Goal: Book appointment/travel/reservation

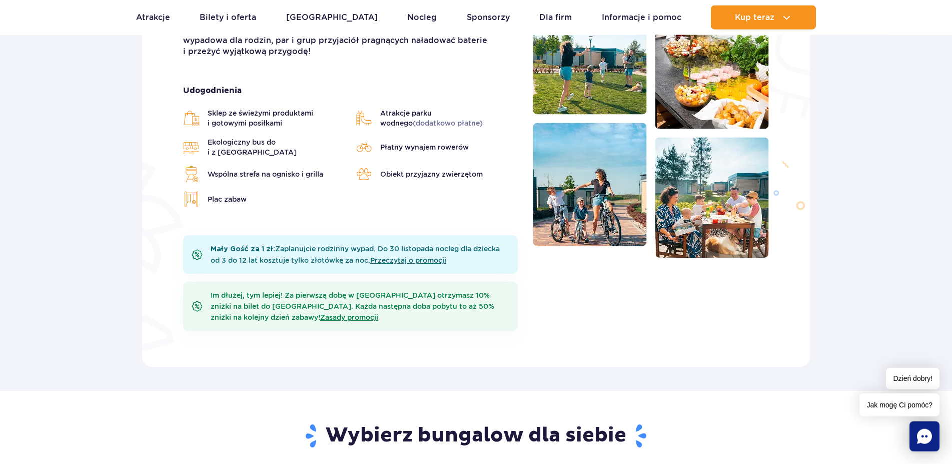
drag, startPoint x: 87, startPoint y: 208, endPoint x: 87, endPoint y: 250, distance: 41.5
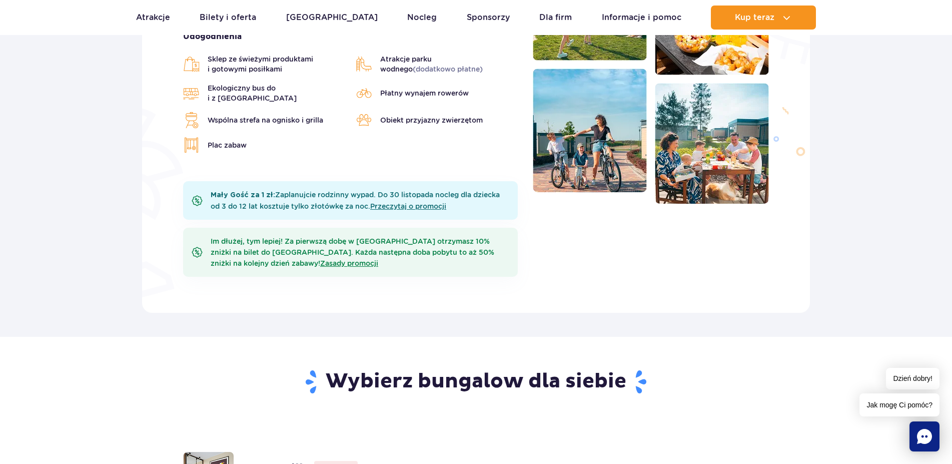
drag, startPoint x: 92, startPoint y: 190, endPoint x: 93, endPoint y: 207, distance: 17.5
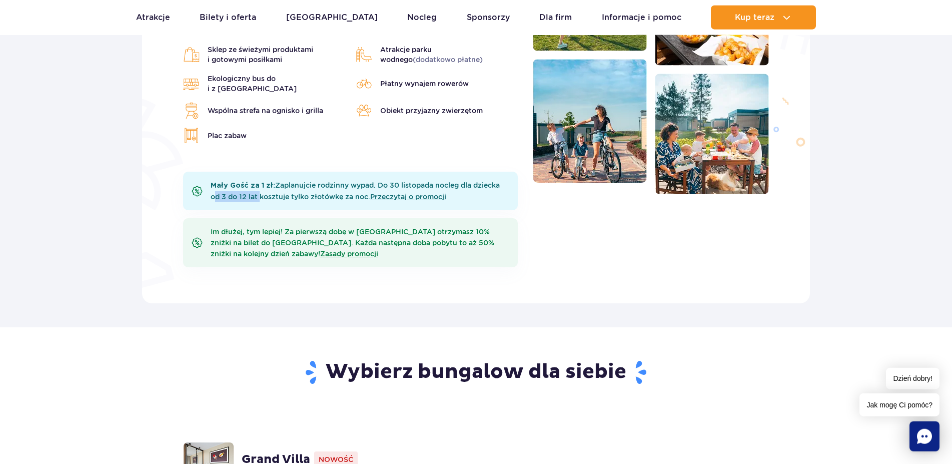
drag, startPoint x: 209, startPoint y: 176, endPoint x: 258, endPoint y: 181, distance: 49.9
click at [258, 181] on div "Mały Gość za 1 zł: Zaplanujcie rodzinny wypad. Do [DATE] nocleg dla dziecka od …" at bounding box center [350, 191] width 335 height 39
click at [251, 182] on b "Mały Gość za 1 zł:" at bounding box center [243, 185] width 65 height 7
click at [223, 182] on b "Mały Gość za 1 zł:" at bounding box center [243, 185] width 65 height 7
drag, startPoint x: 223, startPoint y: 170, endPoint x: 284, endPoint y: 183, distance: 62.3
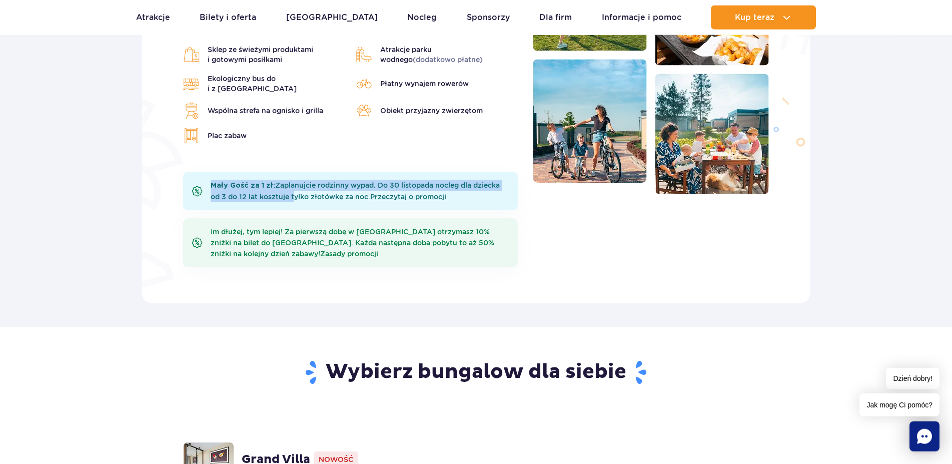
click at [284, 183] on div "Mały Gość za 1 zł: Zaplanujcie rodzinny wypad. Do [DATE] nocleg dla dziecka od …" at bounding box center [350, 191] width 335 height 39
click at [284, 184] on div "Mały Gość za 1 zł: Zaplanujcie rodzinny wypad. Do [DATE] nocleg dla dziecka od …" at bounding box center [350, 191] width 335 height 39
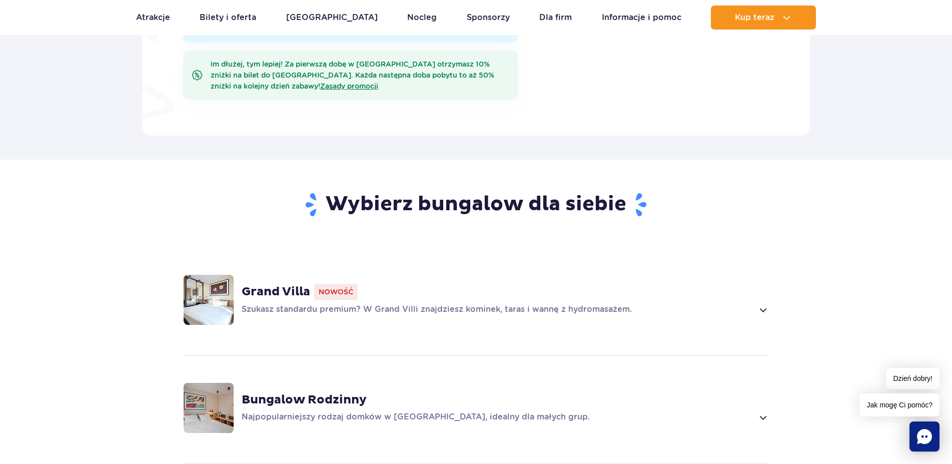
drag, startPoint x: 123, startPoint y: 230, endPoint x: 124, endPoint y: 268, distance: 38.6
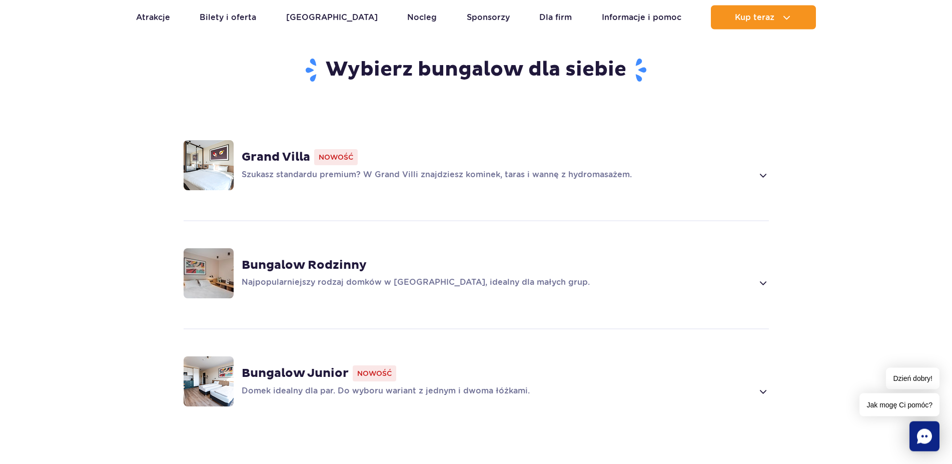
drag, startPoint x: 122, startPoint y: 208, endPoint x: 124, endPoint y: 238, distance: 30.1
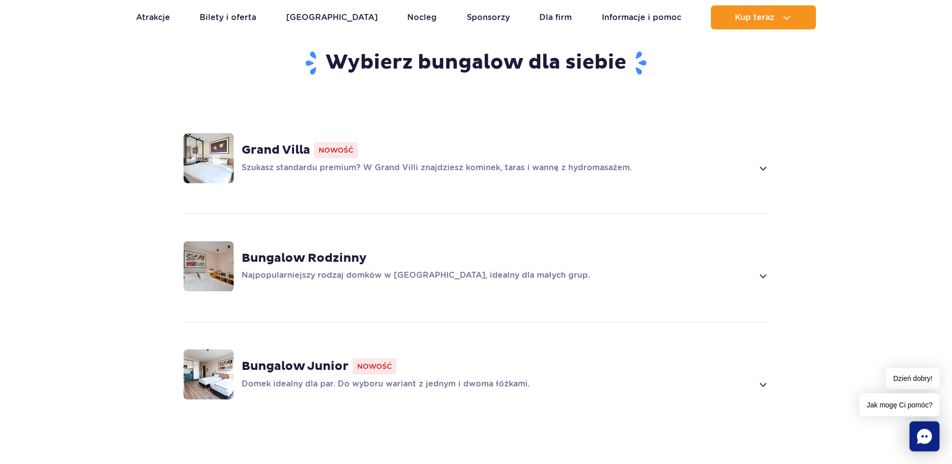
click at [477, 162] on p "Szukasz standardu premium? W Grand Villi znajdziesz kominek, taras i wannę z hy…" at bounding box center [498, 168] width 512 height 12
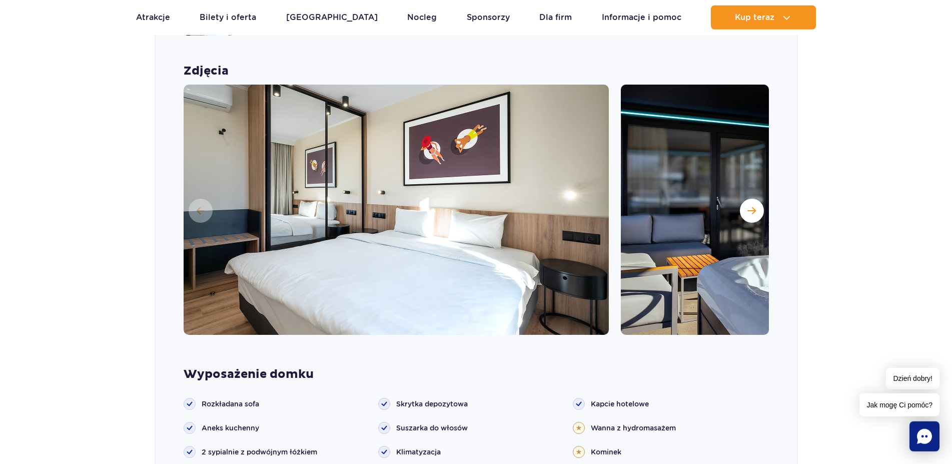
drag, startPoint x: 80, startPoint y: 234, endPoint x: 81, endPoint y: 258, distance: 24.0
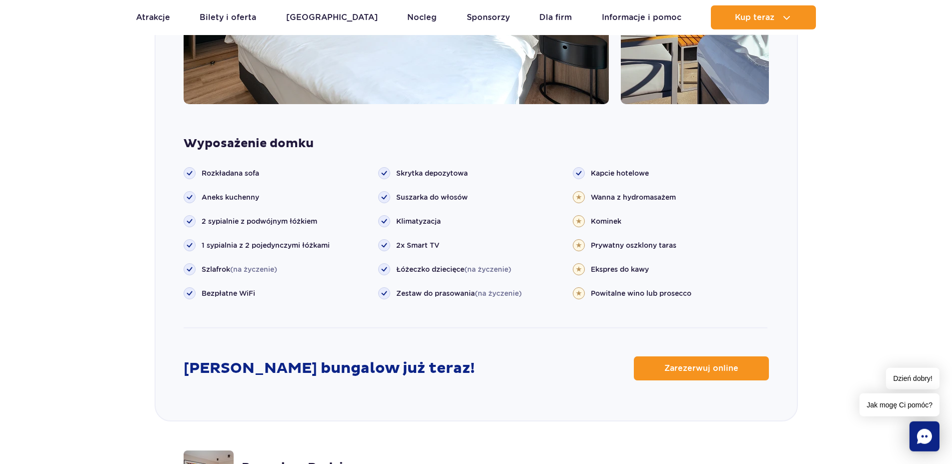
drag, startPoint x: 85, startPoint y: 267, endPoint x: 81, endPoint y: 296, distance: 29.7
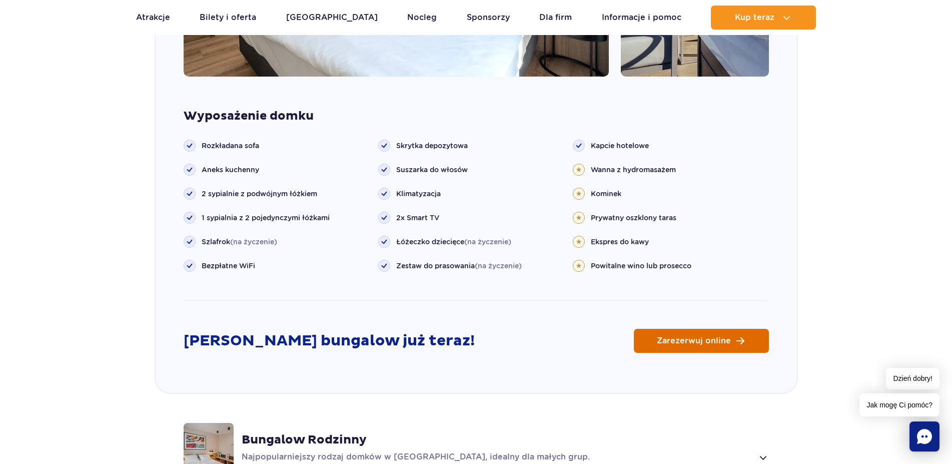
click at [709, 329] on link "Zarezerwuj online" at bounding box center [701, 341] width 135 height 24
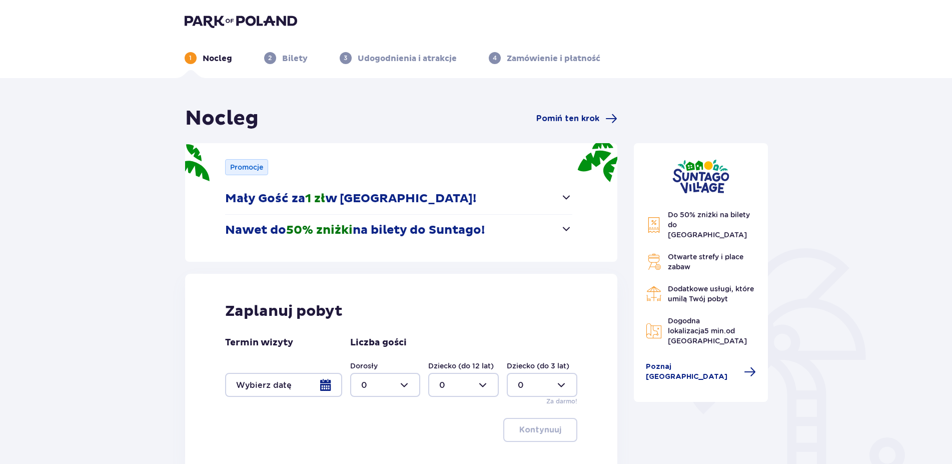
scroll to position [50, 0]
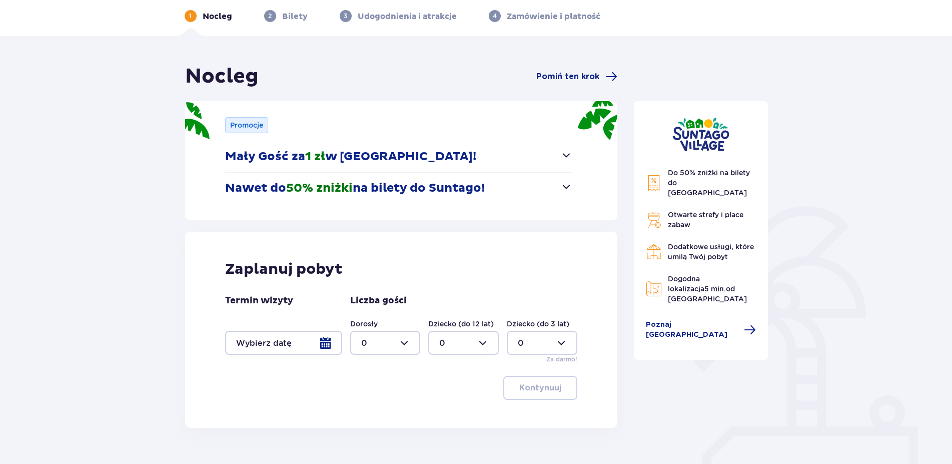
drag, startPoint x: 102, startPoint y: 243, endPoint x: 149, endPoint y: 263, distance: 51.1
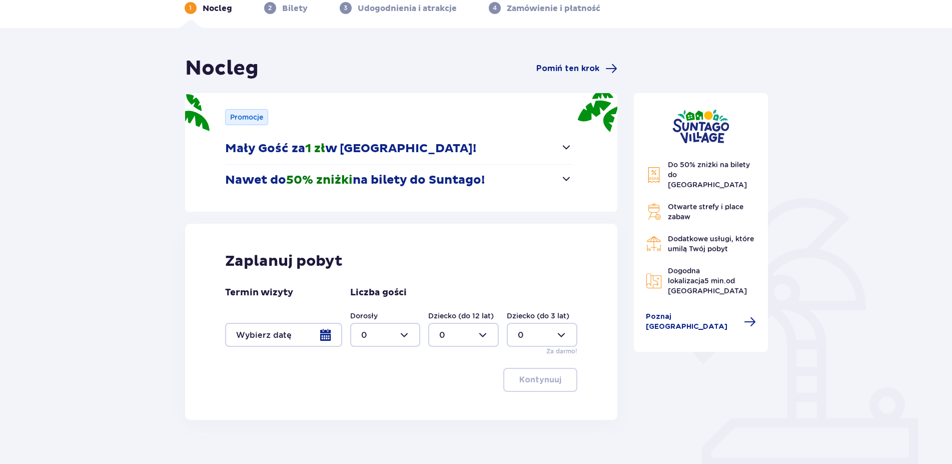
click at [294, 326] on div at bounding box center [283, 335] width 117 height 24
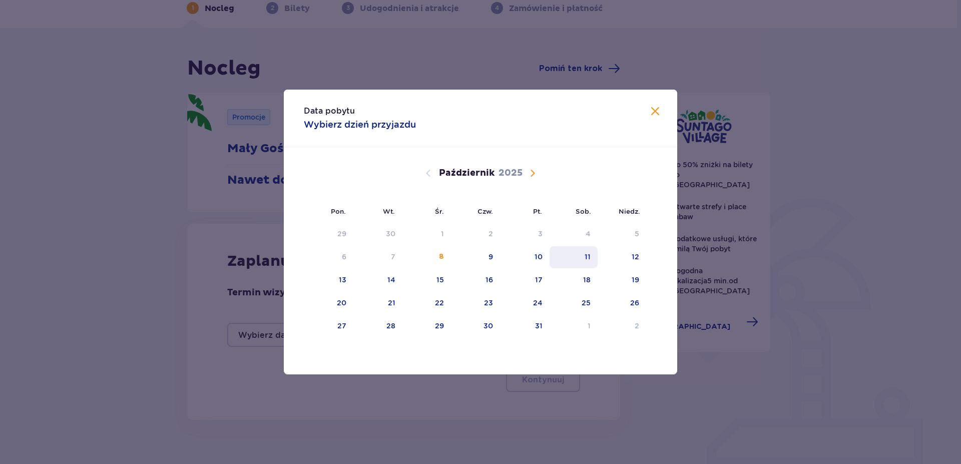
click at [586, 258] on div "11" at bounding box center [588, 257] width 6 height 10
click at [629, 255] on div "12" at bounding box center [622, 257] width 49 height 22
type input "[DATE] - [DATE]"
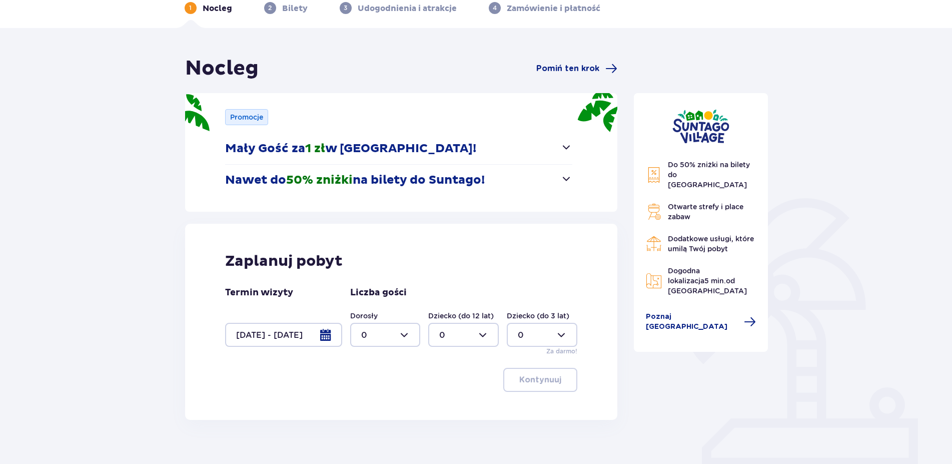
click at [388, 333] on div at bounding box center [385, 335] width 71 height 24
click at [386, 406] on div "2" at bounding box center [385, 407] width 49 height 11
type input "2"
click at [537, 384] on p "Kontynuuj" at bounding box center [541, 379] width 42 height 11
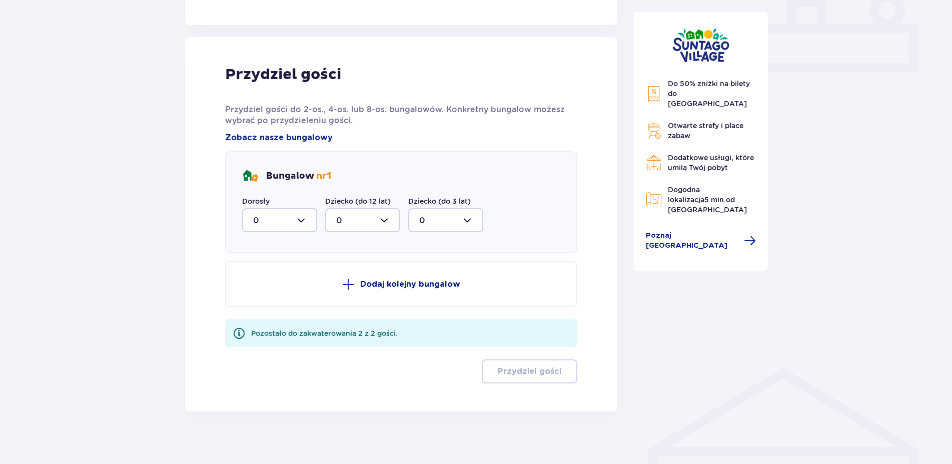
scroll to position [452, 0]
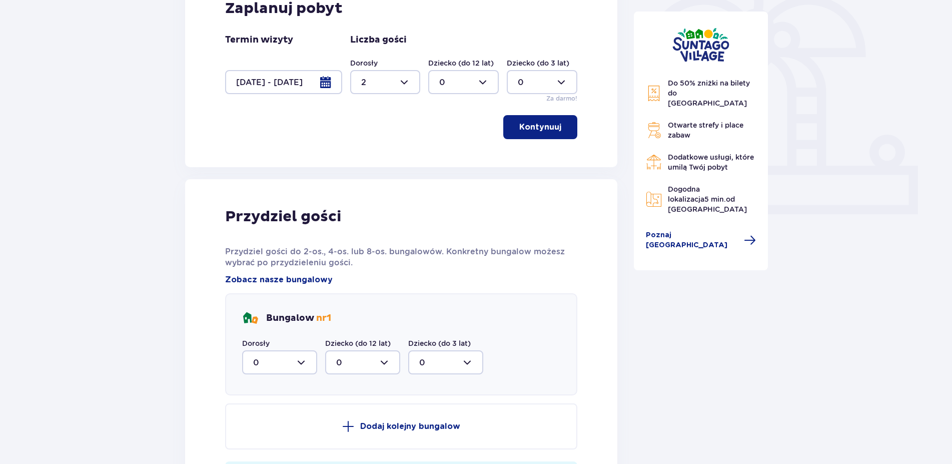
drag, startPoint x: 402, startPoint y: 139, endPoint x: 405, endPoint y: 113, distance: 26.7
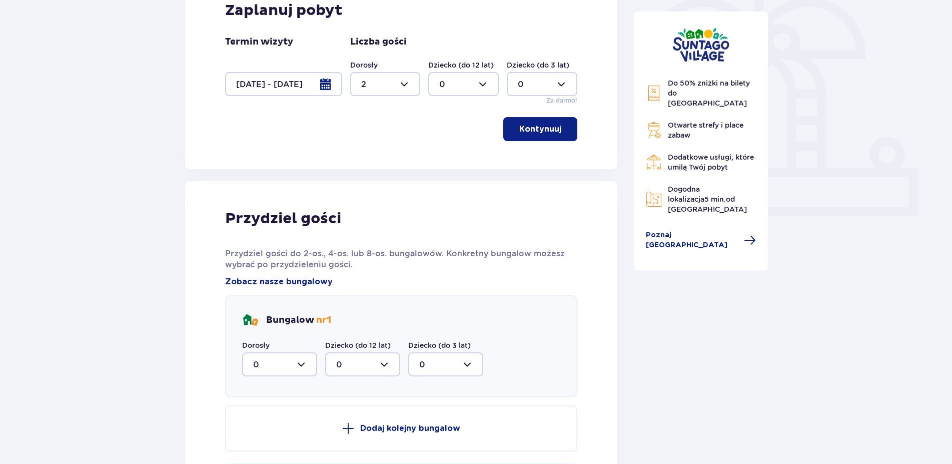
drag, startPoint x: 413, startPoint y: 158, endPoint x: 413, endPoint y: 172, distance: 14.0
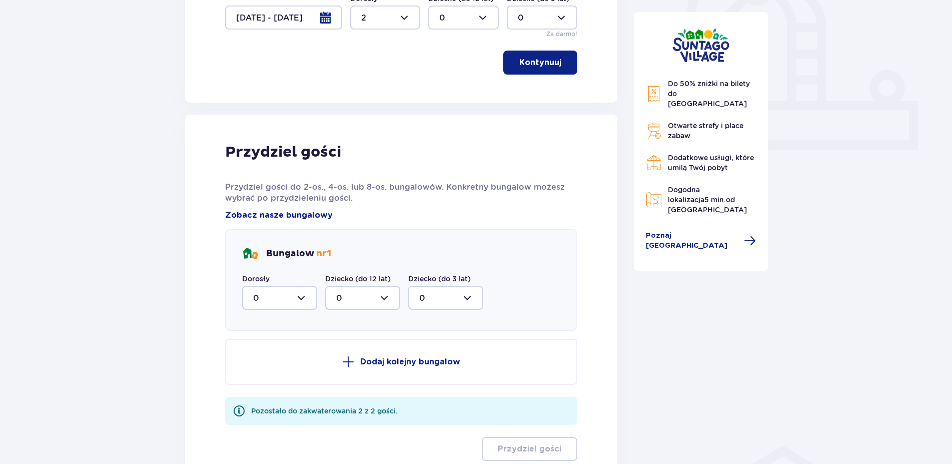
drag, startPoint x: 414, startPoint y: 172, endPoint x: 408, endPoint y: 211, distance: 39.5
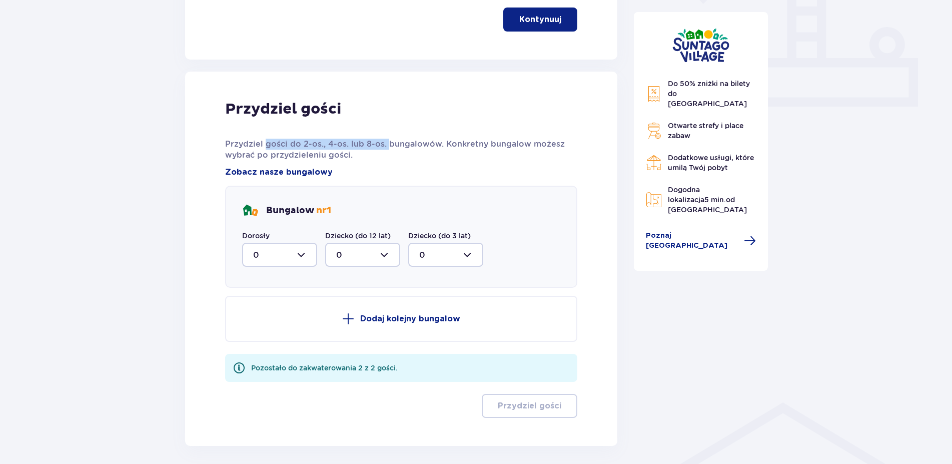
drag, startPoint x: 265, startPoint y: 145, endPoint x: 397, endPoint y: 140, distance: 132.2
click at [387, 140] on p "Przydziel gości do 2-os., 4-os. lub 8-os. bungalowów. Konkretny bungalow możesz…" at bounding box center [401, 150] width 353 height 22
click at [397, 140] on p "Przydziel gości do 2-os., 4-os. lub 8-os. bungalowów. Konkretny bungalow możesz…" at bounding box center [401, 150] width 353 height 22
click at [292, 255] on div at bounding box center [279, 255] width 75 height 24
click at [279, 323] on div "2" at bounding box center [279, 327] width 53 height 11
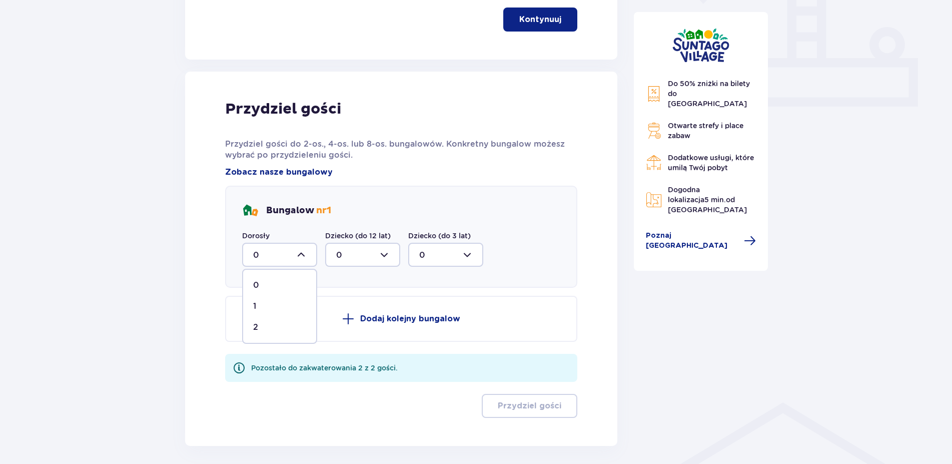
type input "2"
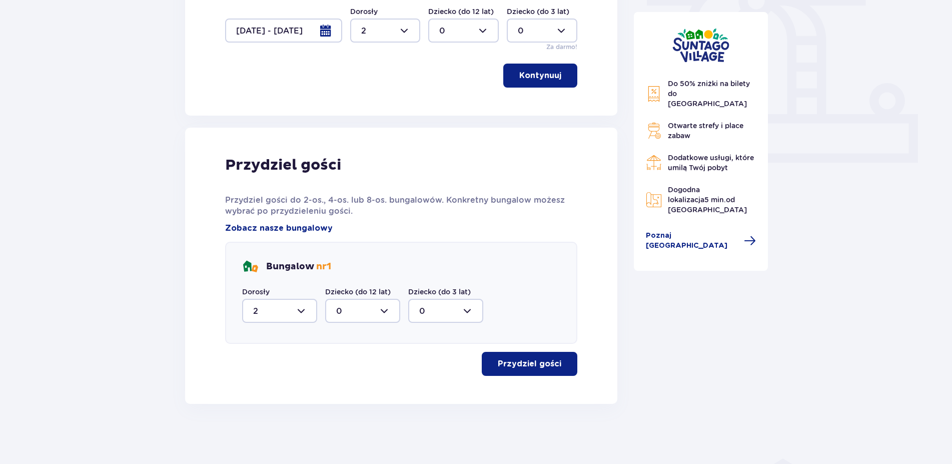
scroll to position [354, 0]
click at [558, 364] on span "button" at bounding box center [564, 364] width 12 height 12
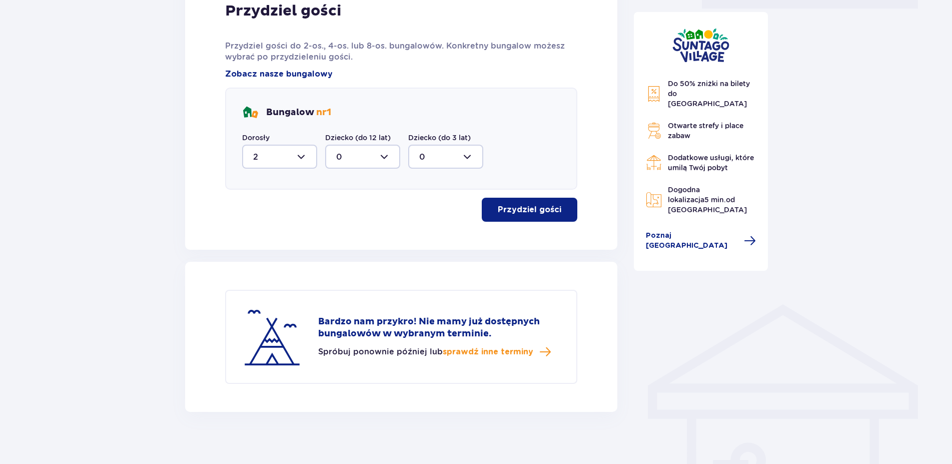
scroll to position [517, 0]
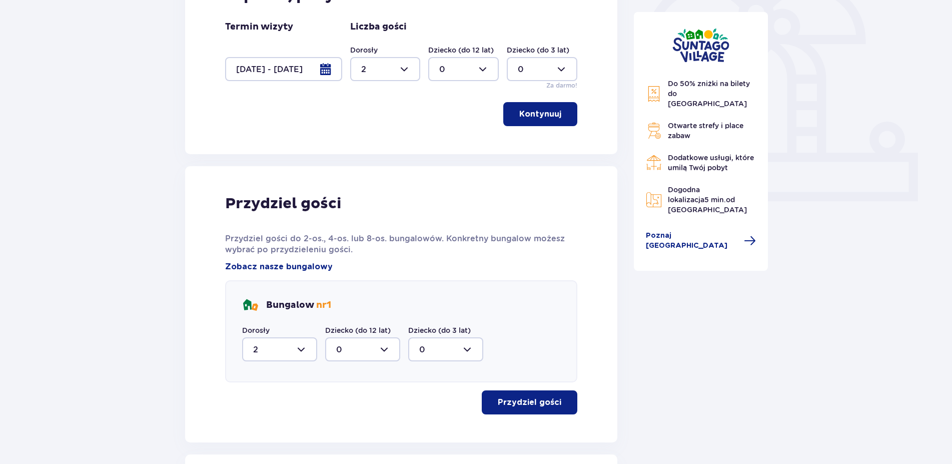
drag, startPoint x: 547, startPoint y: 310, endPoint x: 546, endPoint y: 249, distance: 61.1
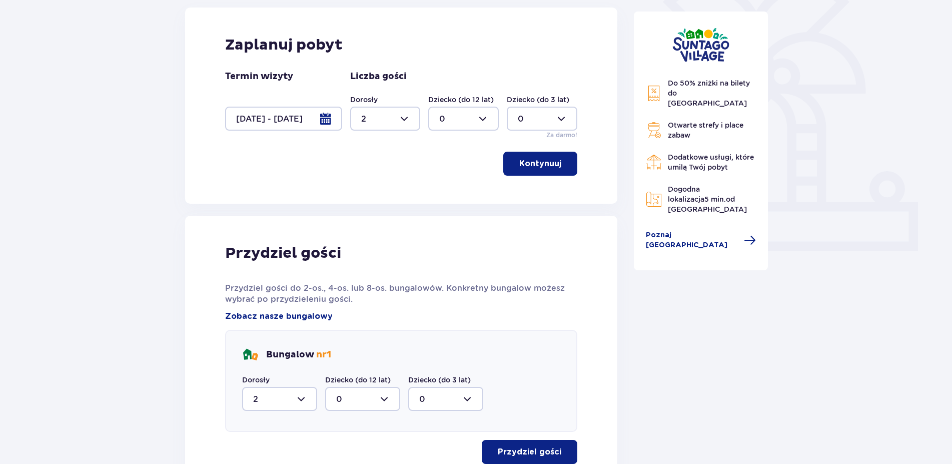
drag, startPoint x: 551, startPoint y: 260, endPoint x: 439, endPoint y: 178, distance: 138.5
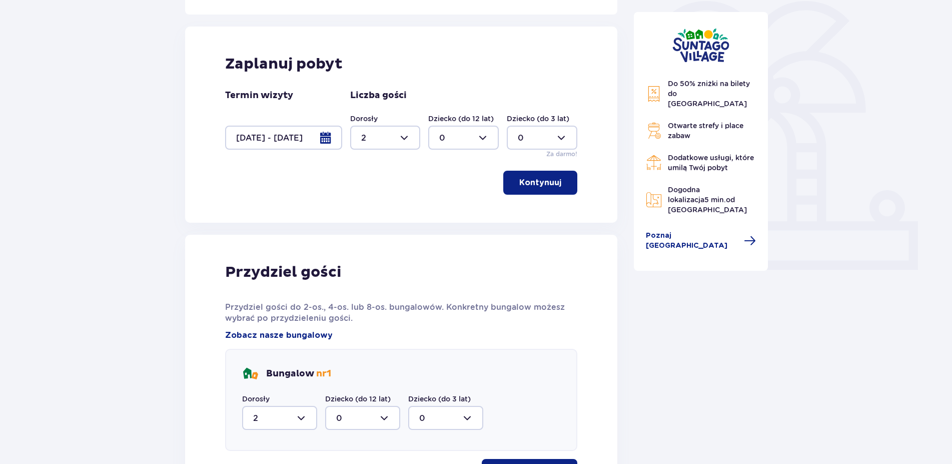
click at [334, 136] on div at bounding box center [283, 138] width 117 height 24
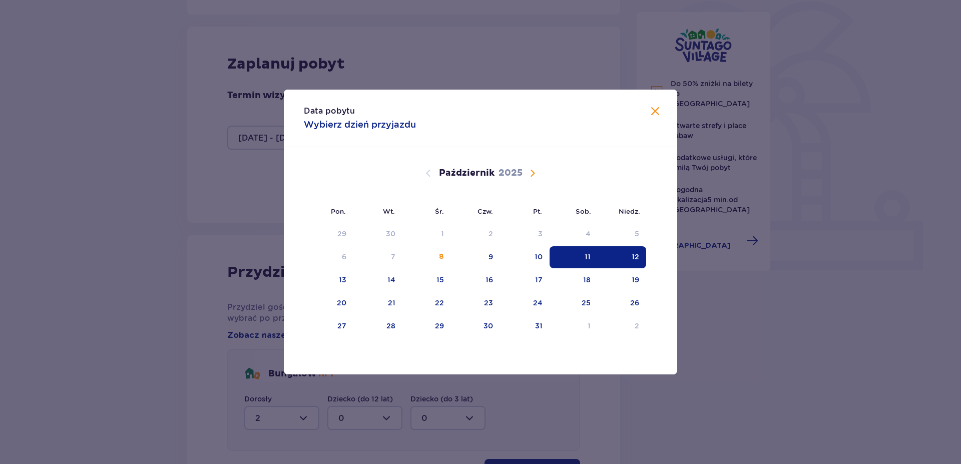
click at [183, 191] on div "Data pobytu Wybierz dzień przyjazdu Pon. Wt. Śr. Czw. Pt. Sob. Niedz. Wrzesień …" at bounding box center [480, 232] width 961 height 464
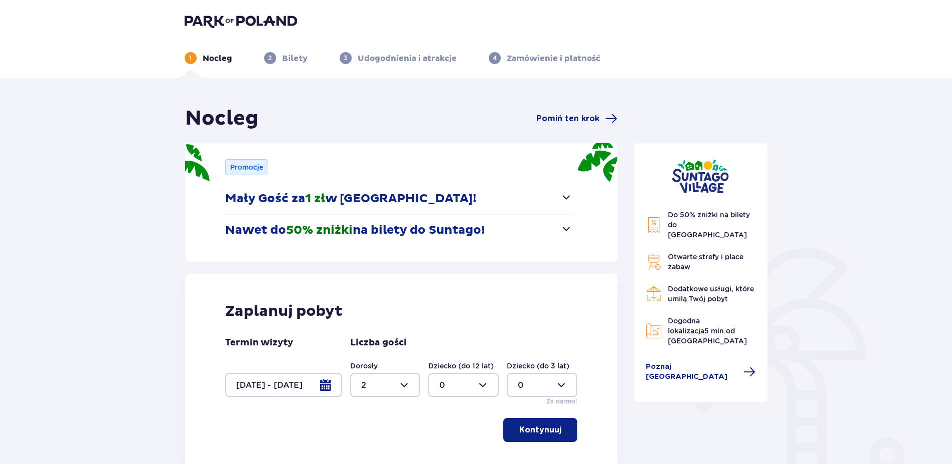
drag, startPoint x: 354, startPoint y: 254, endPoint x: 371, endPoint y: 143, distance: 111.8
